Goal: Task Accomplishment & Management: Manage account settings

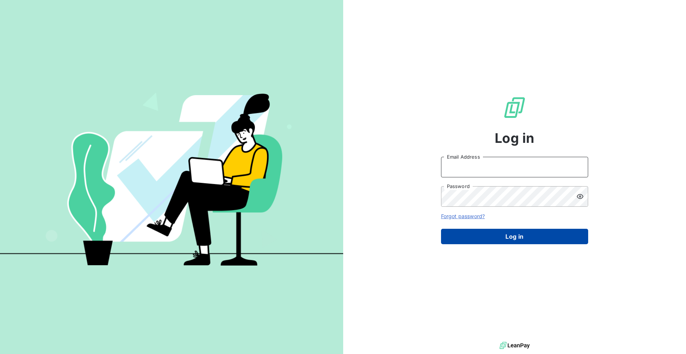
type input "[EMAIL_ADDRESS][DOMAIN_NAME]"
click at [497, 238] on button "Log in" at bounding box center [514, 236] width 147 height 15
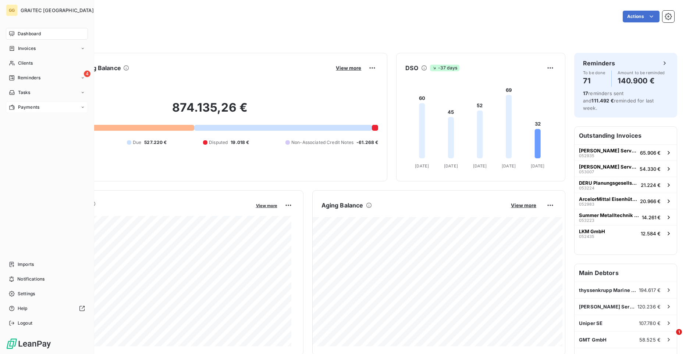
click at [17, 104] on div "Payments" at bounding box center [24, 107] width 31 height 7
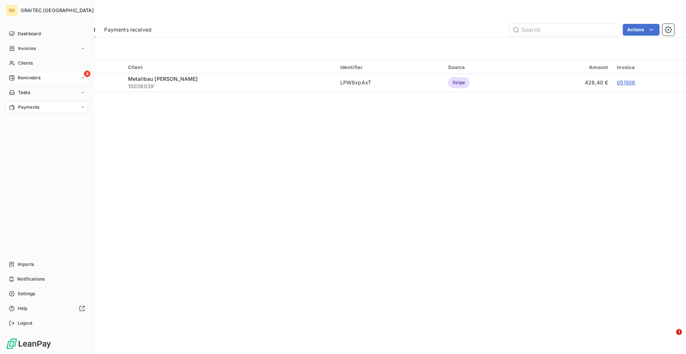
click at [22, 77] on span "Reminders" at bounding box center [29, 78] width 23 height 7
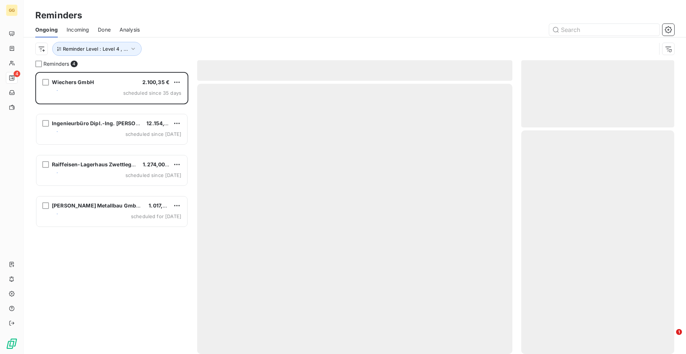
scroll to position [277, 148]
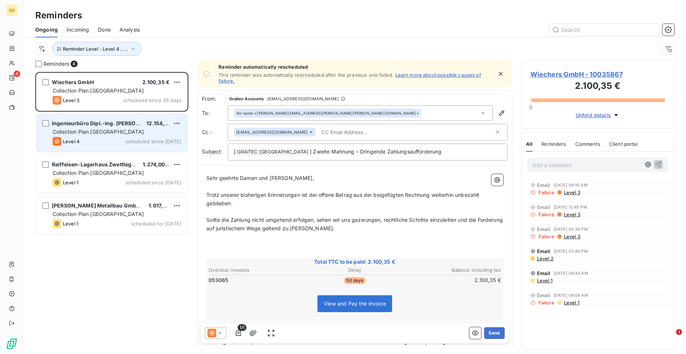
click at [111, 133] on span "Collection Plan [GEOGRAPHIC_DATA]" at bounding box center [98, 132] width 91 height 6
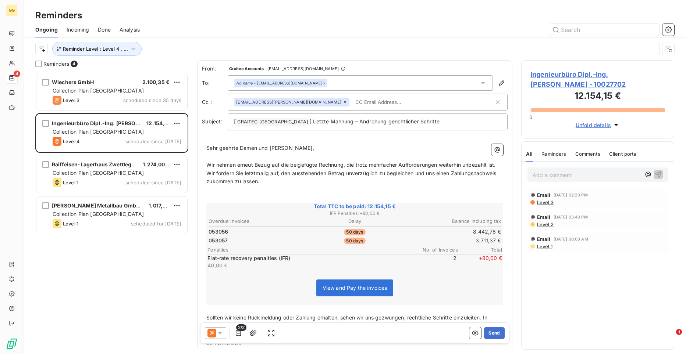
click at [578, 177] on p "Add a comment ﻿" at bounding box center [586, 175] width 108 height 9
click at [236, 335] on icon "button" at bounding box center [238, 333] width 7 height 7
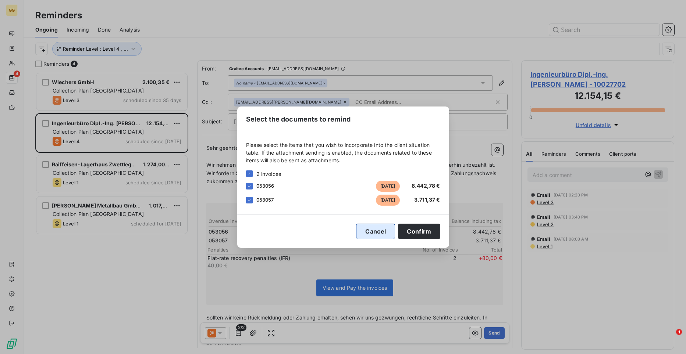
click at [368, 233] on button "Cancel" at bounding box center [375, 231] width 39 height 15
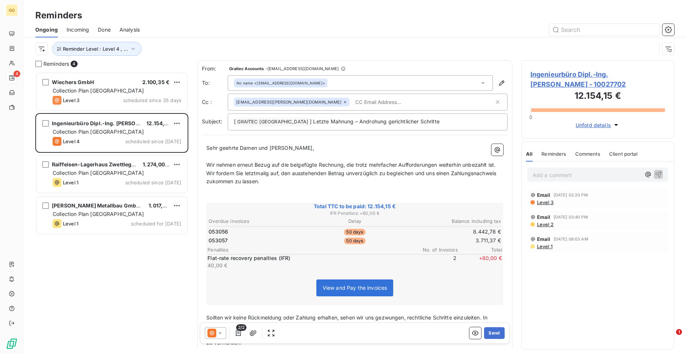
click at [543, 175] on p "Add a comment ﻿" at bounding box center [586, 175] width 108 height 9
click at [576, 178] on p "Call [PERSON_NAME]" at bounding box center [586, 175] width 108 height 8
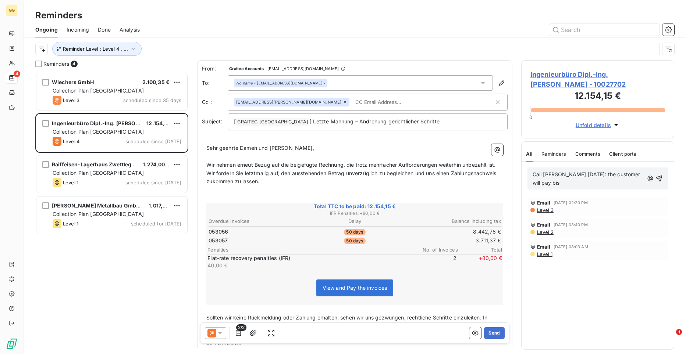
click at [621, 183] on p "Call [PERSON_NAME] [DATE]: the customer will pay bis" at bounding box center [587, 179] width 111 height 17
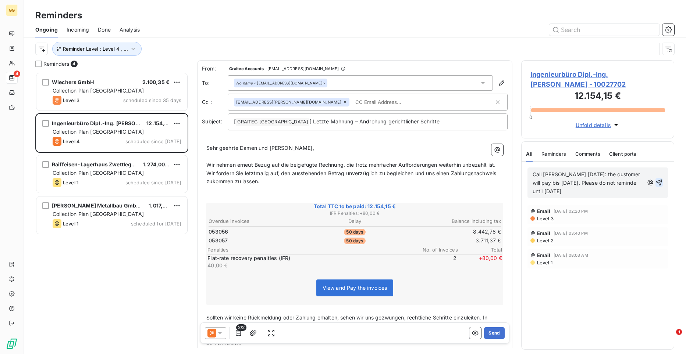
click at [659, 182] on icon "button" at bounding box center [658, 182] width 7 height 7
